Goal: Obtain resource: Download file/media

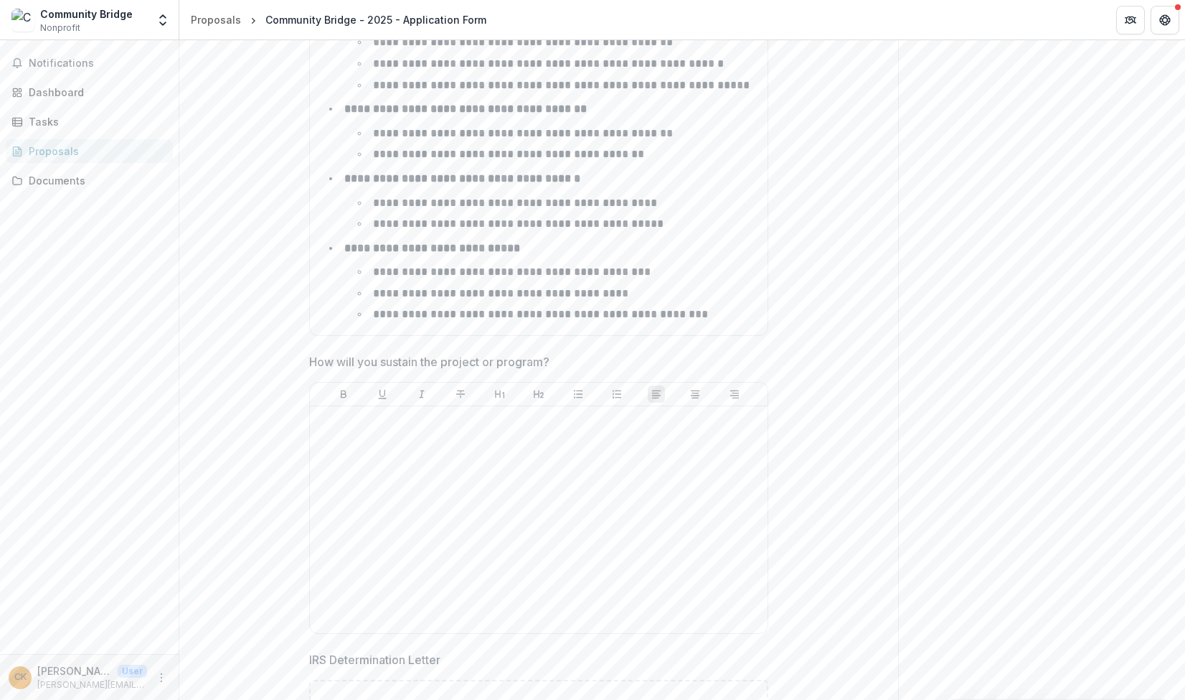
scroll to position [5515, 0]
click at [393, 427] on div at bounding box center [539, 515] width 446 height 215
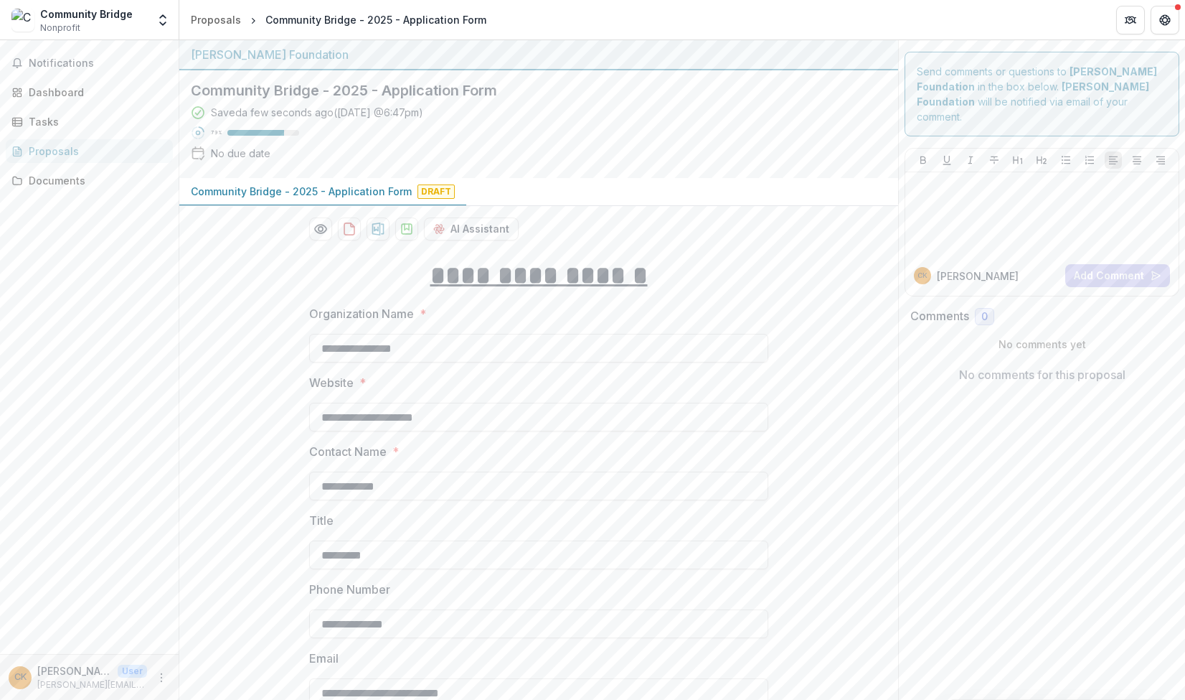
scroll to position [0, 0]
click at [405, 228] on polygon "download-proposal" at bounding box center [407, 227] width 4 height 6
click at [402, 230] on icon "download-proposal" at bounding box center [407, 229] width 10 height 10
click at [979, 213] on div at bounding box center [1042, 214] width 262 height 72
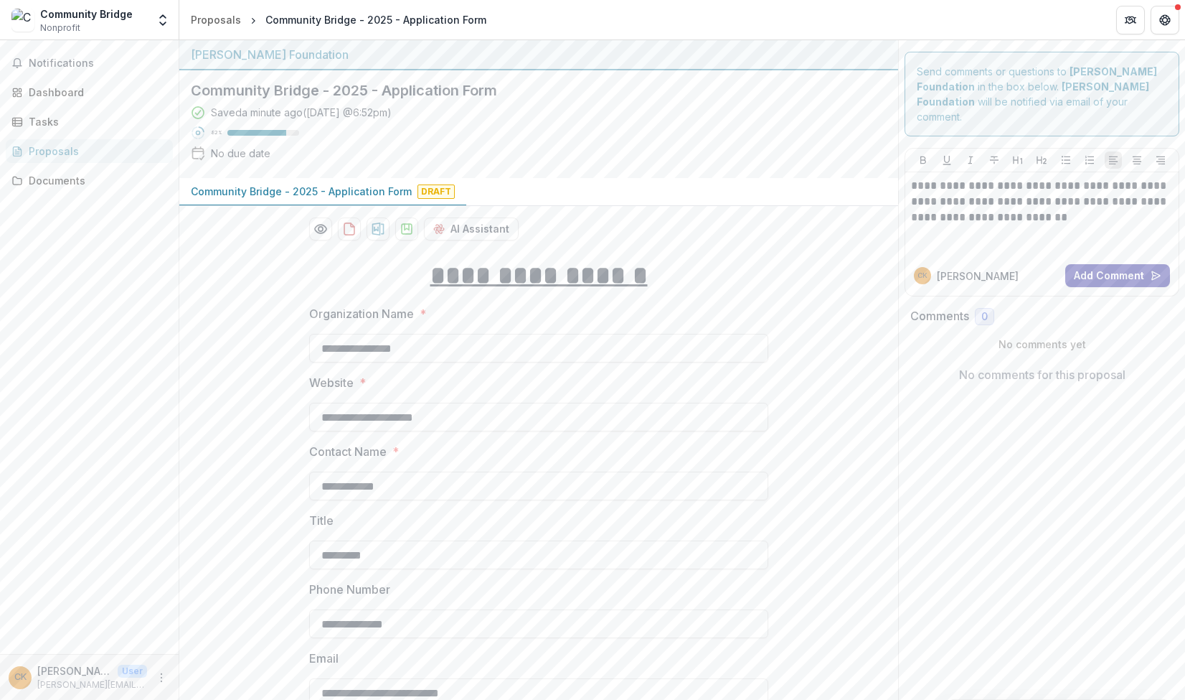
click at [1136, 279] on button "Add Comment" at bounding box center [1118, 275] width 105 height 23
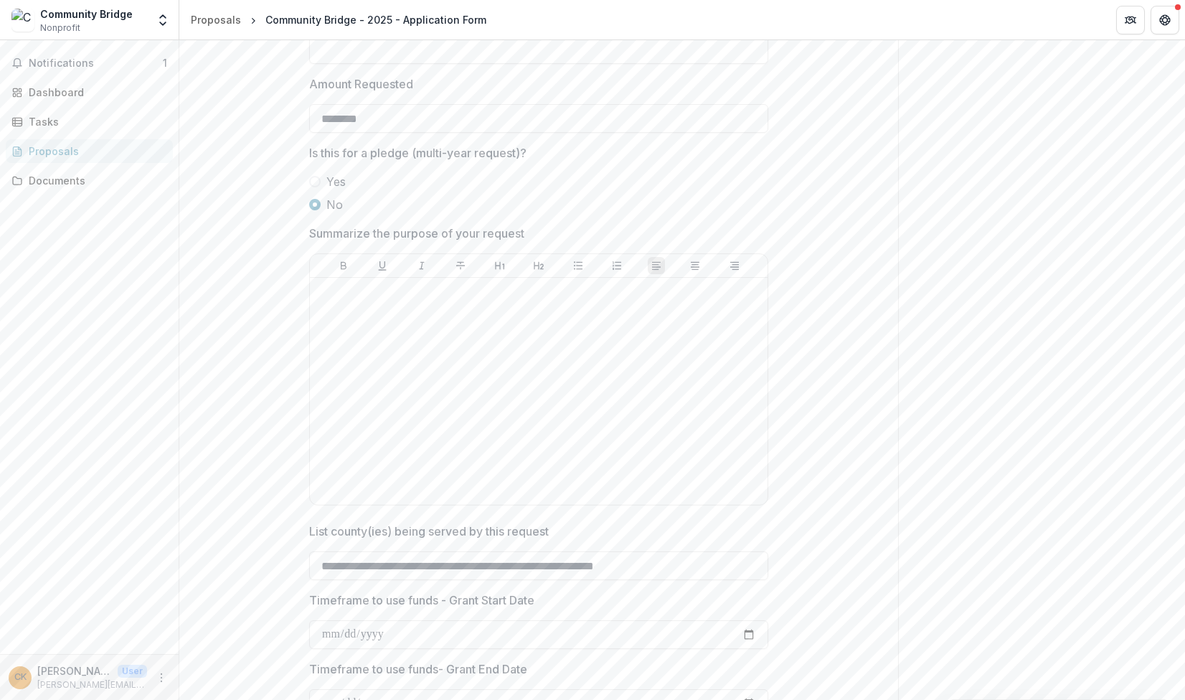
scroll to position [4415, 0]
click at [355, 319] on div at bounding box center [539, 389] width 446 height 215
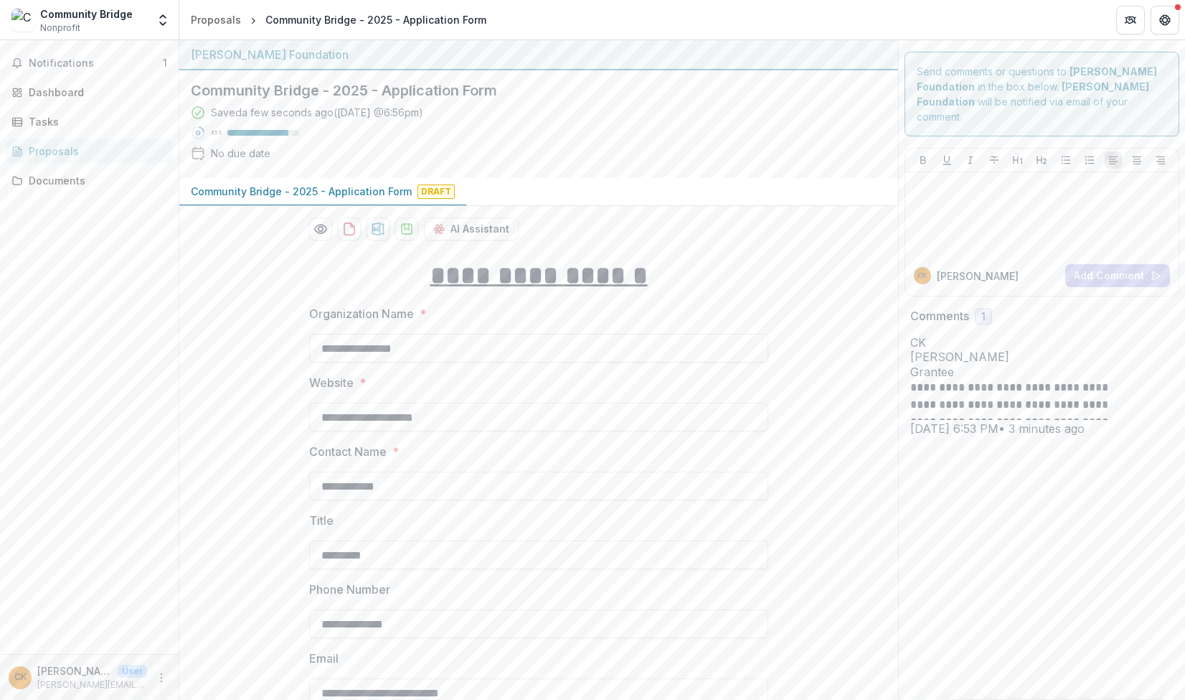
scroll to position [0, 0]
click at [405, 228] on polygon "download-proposal" at bounding box center [407, 227] width 4 height 6
click at [407, 238] on button "download-proposal" at bounding box center [406, 228] width 23 height 23
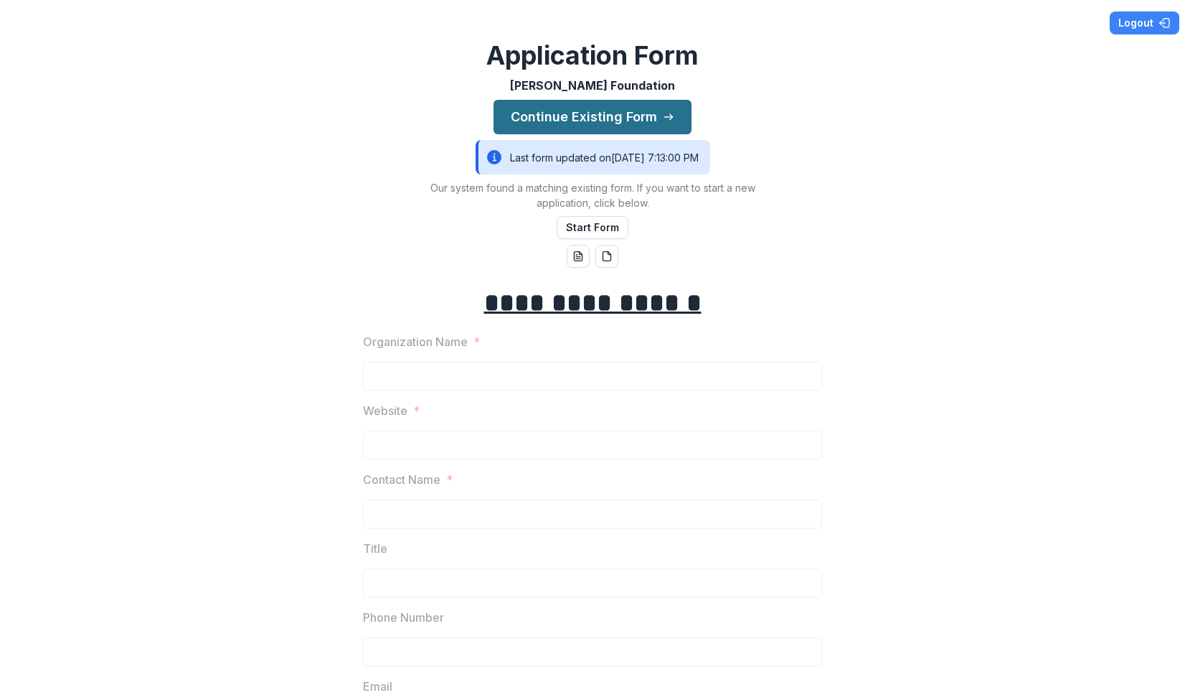
click at [583, 116] on button "Continue Existing Form" at bounding box center [593, 117] width 198 height 34
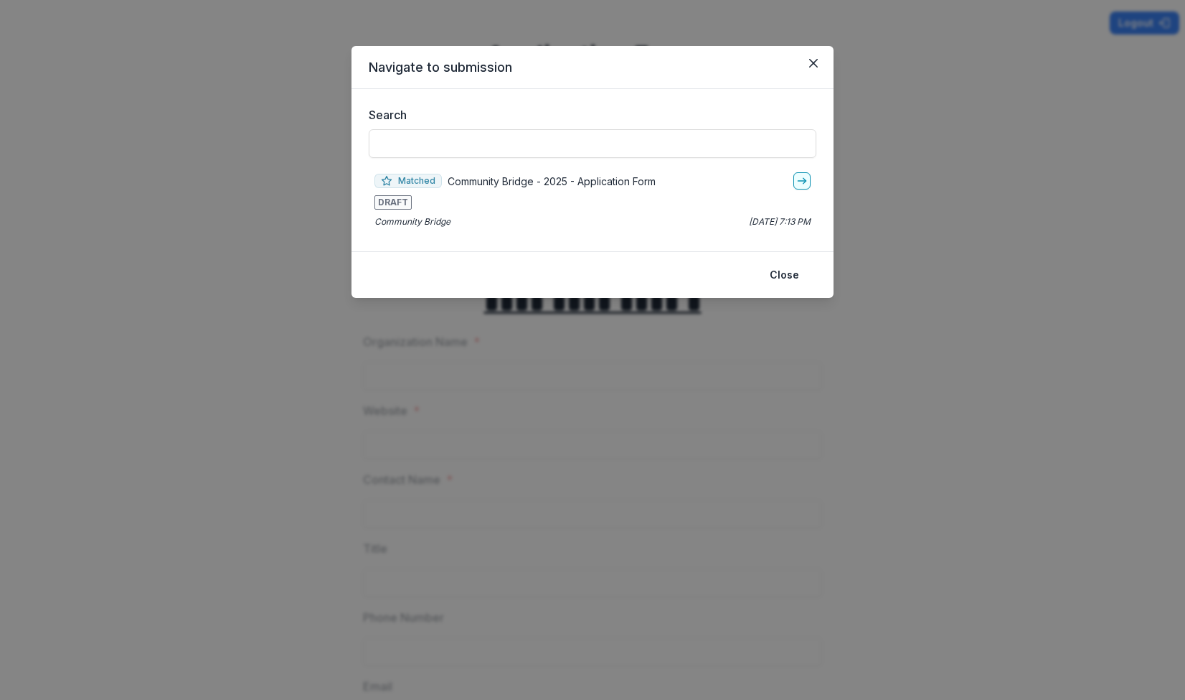
click at [449, 187] on p "Community Bridge - 2025 - Application Form" at bounding box center [552, 181] width 208 height 15
click at [800, 182] on icon "go-to" at bounding box center [801, 180] width 11 height 11
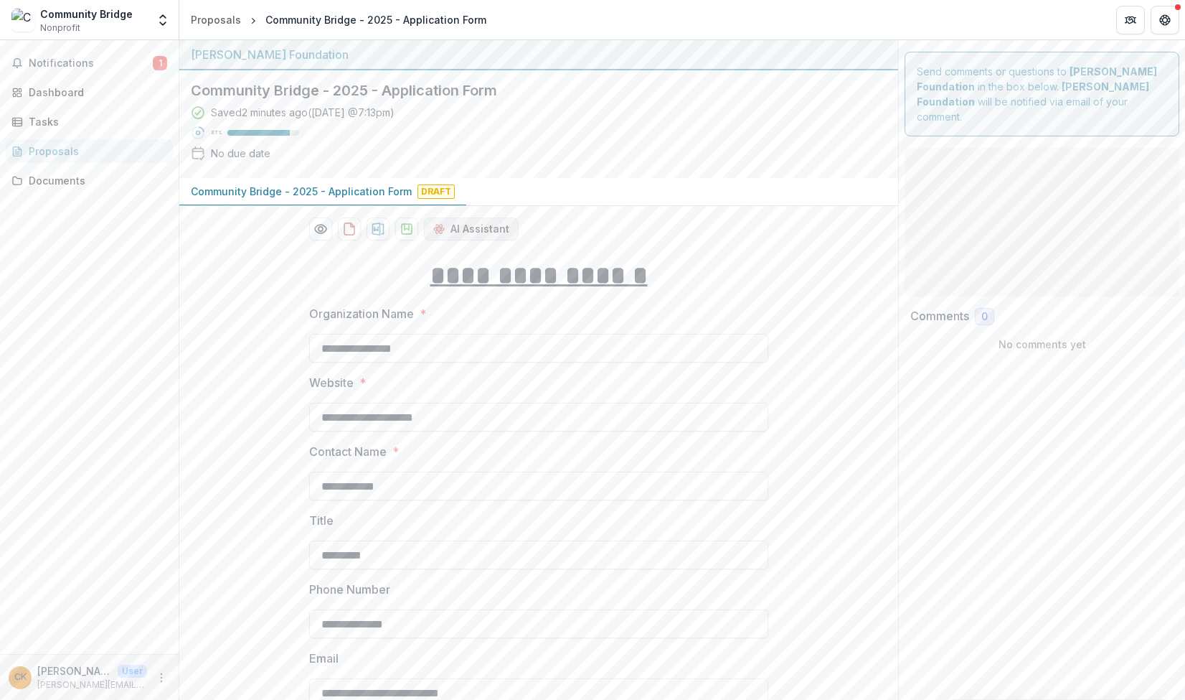
type input "********"
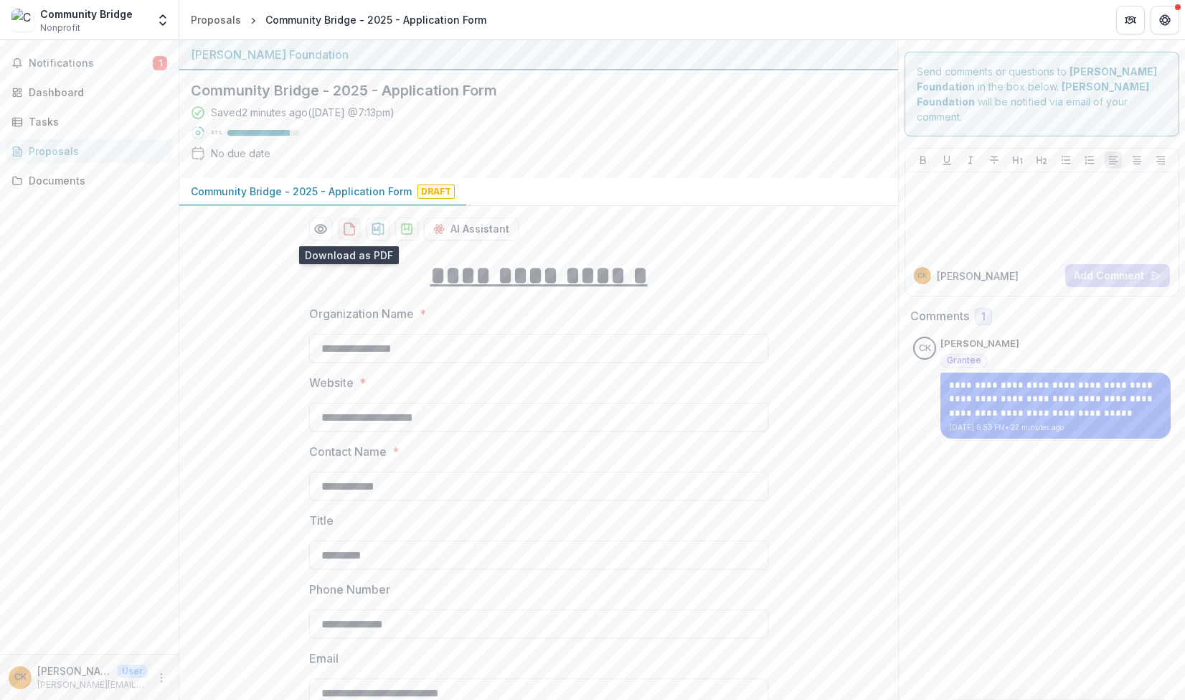
click at [344, 230] on icon "download-proposal" at bounding box center [349, 229] width 14 height 14
